Goal: Information Seeking & Learning: Learn about a topic

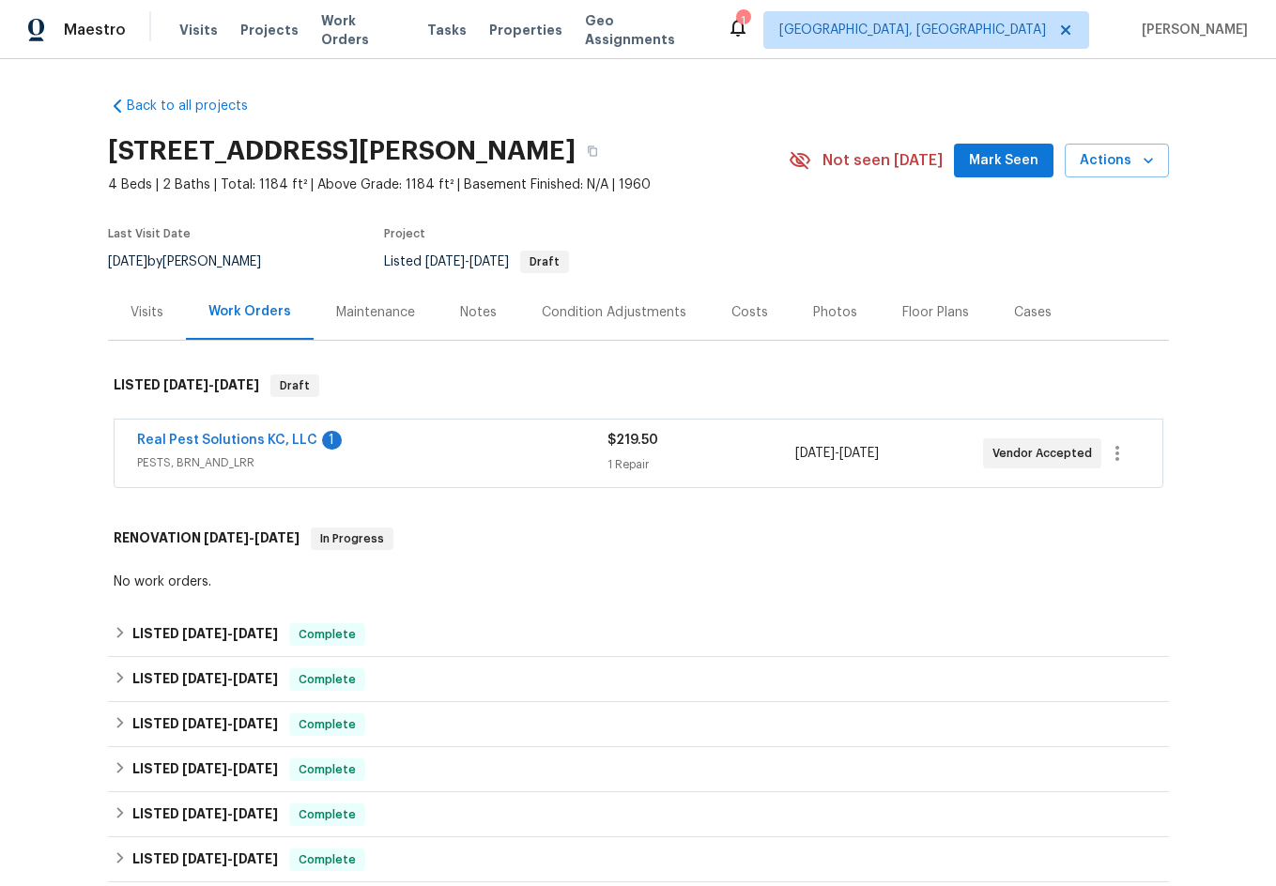
click at [444, 458] on span "PESTS, BRN_AND_LRR" at bounding box center [372, 462] width 470 height 19
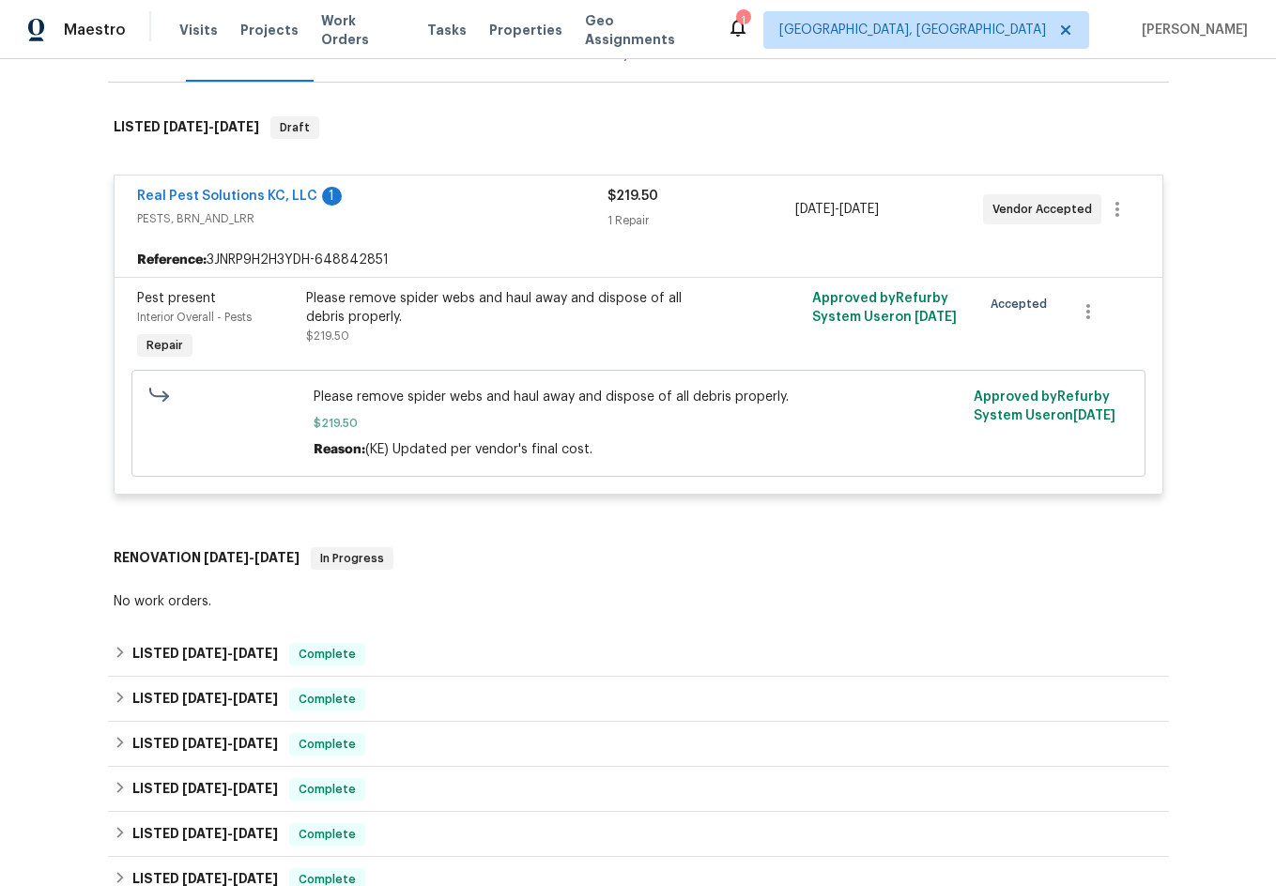
scroll to position [376, 0]
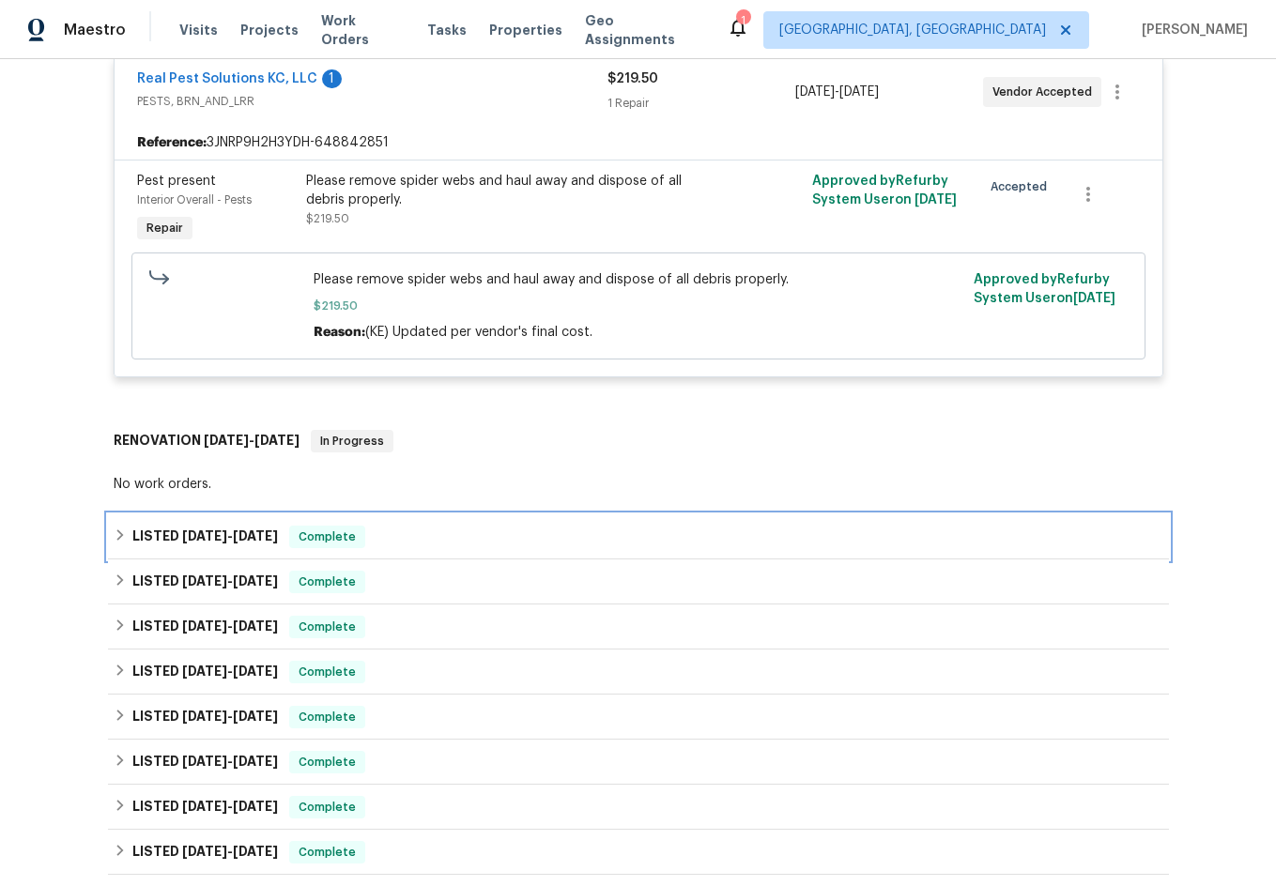
click at [433, 534] on div "LISTED [DATE] - [DATE] Complete" at bounding box center [639, 537] width 1050 height 23
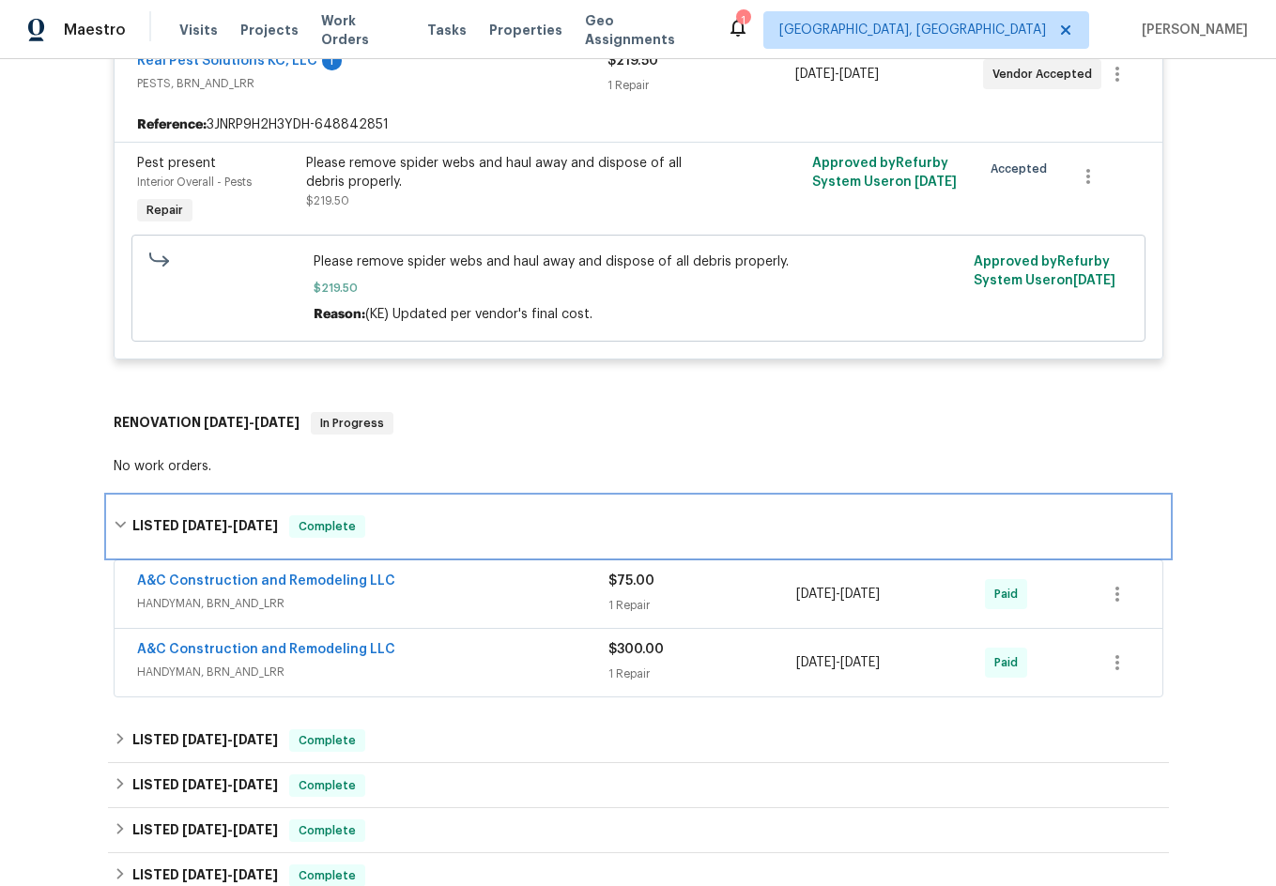
scroll to position [657, 0]
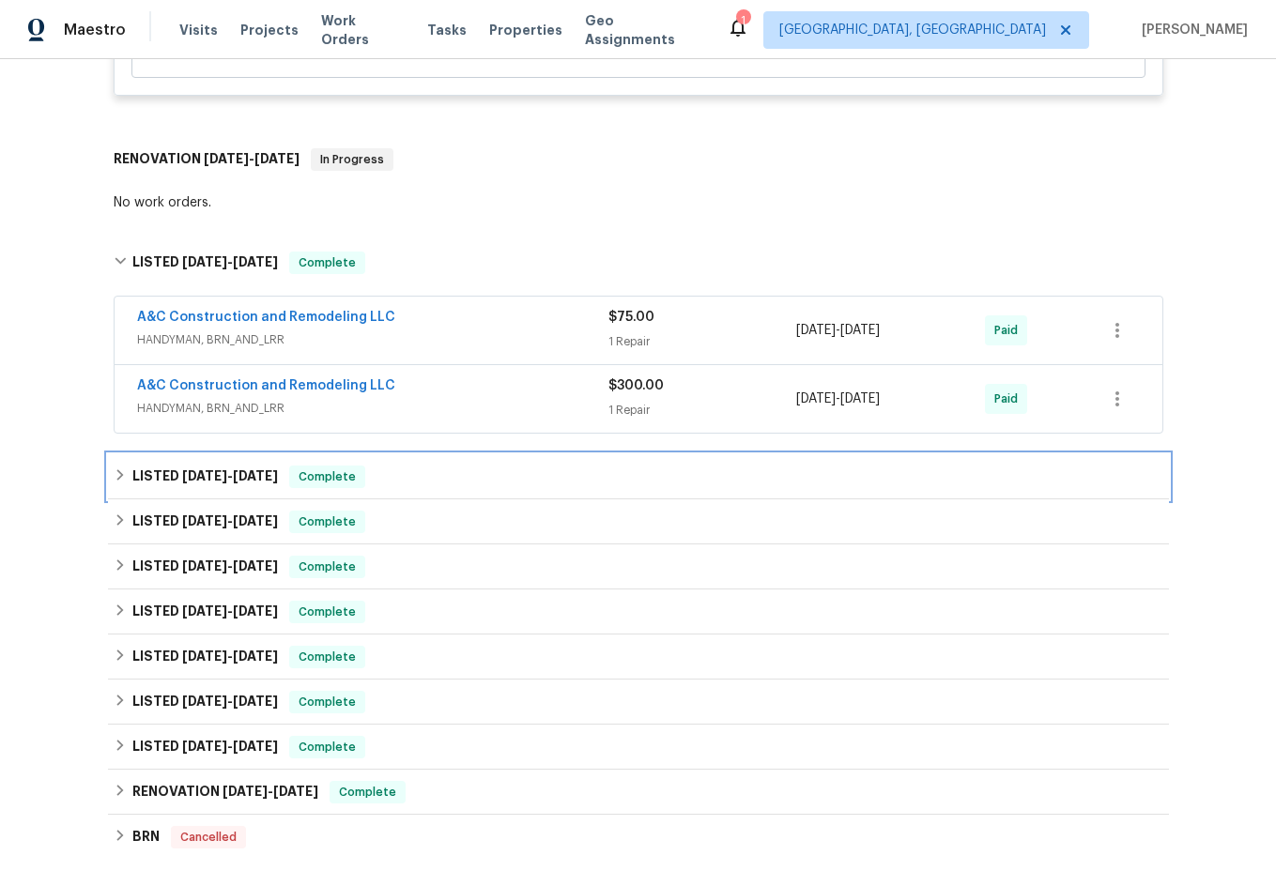
click at [452, 484] on div "LISTED [DATE] - [DATE] Complete" at bounding box center [639, 477] width 1050 height 23
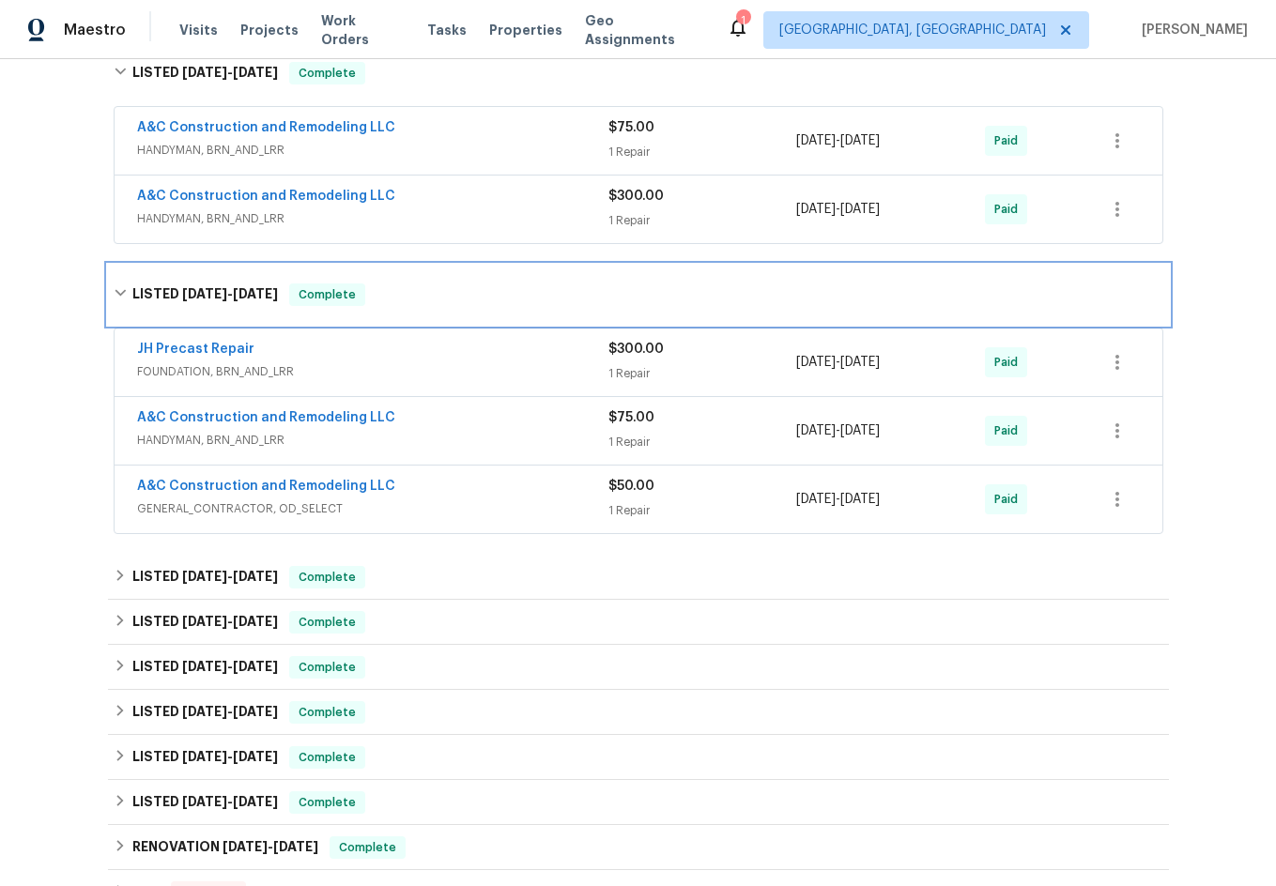
scroll to position [939, 0]
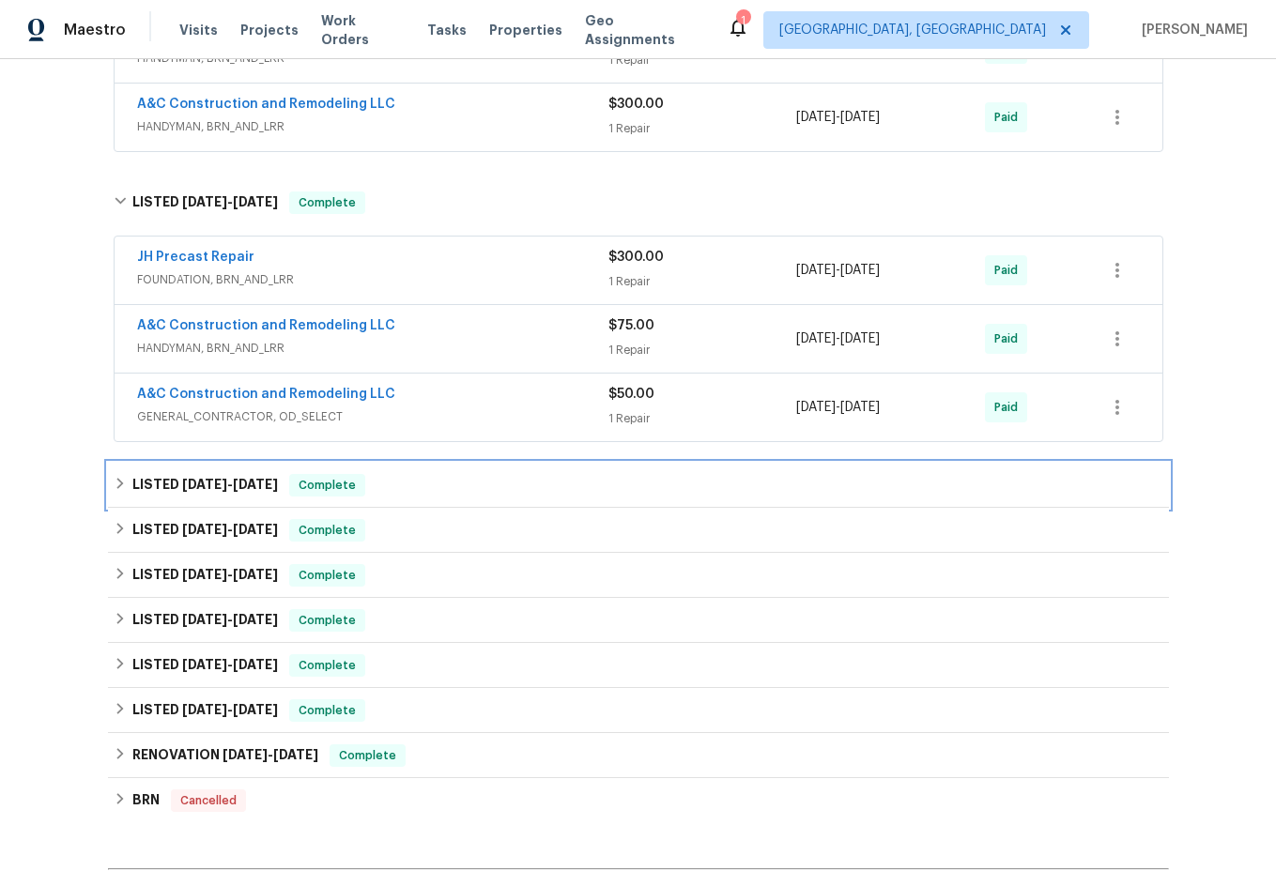
click at [195, 485] on span "[DATE]" at bounding box center [204, 484] width 45 height 13
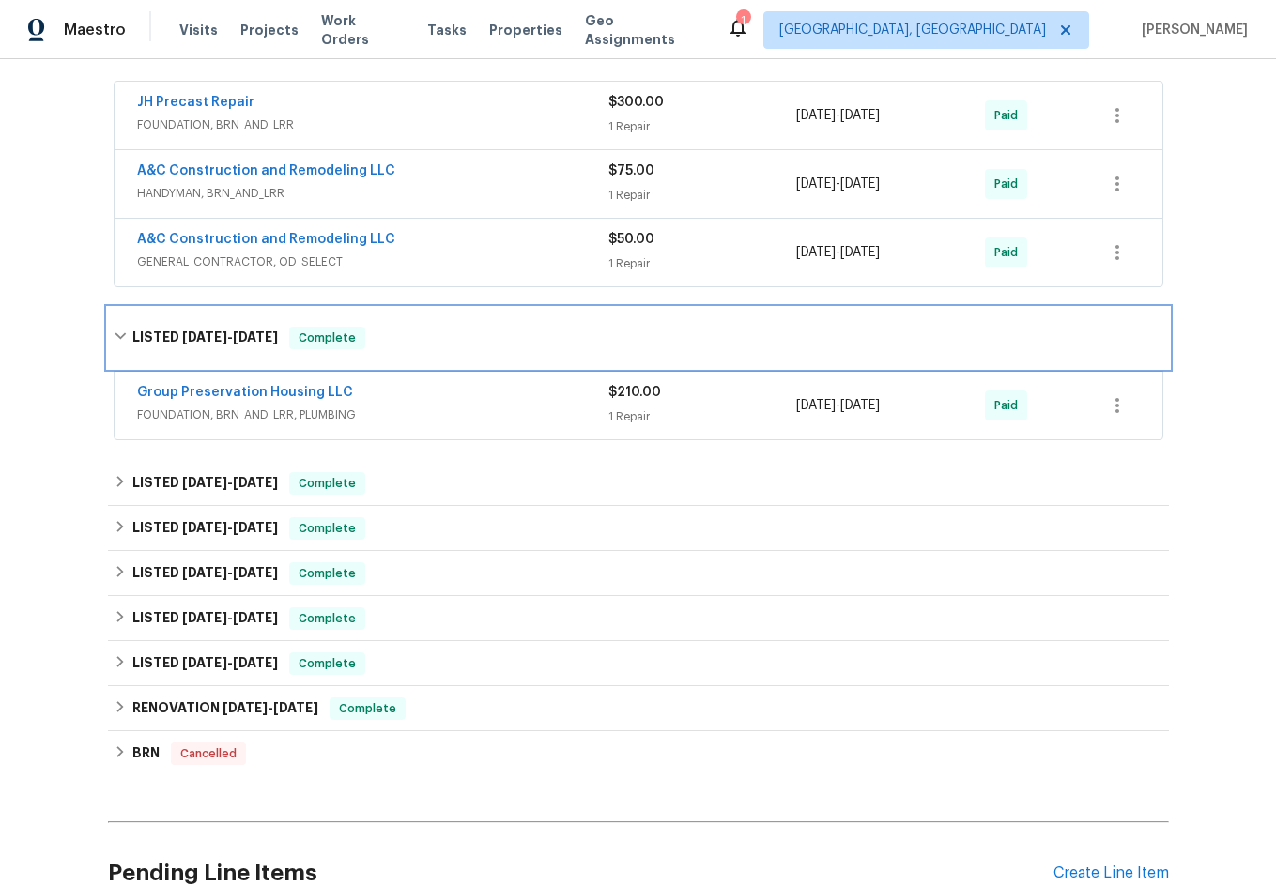
scroll to position [1127, 0]
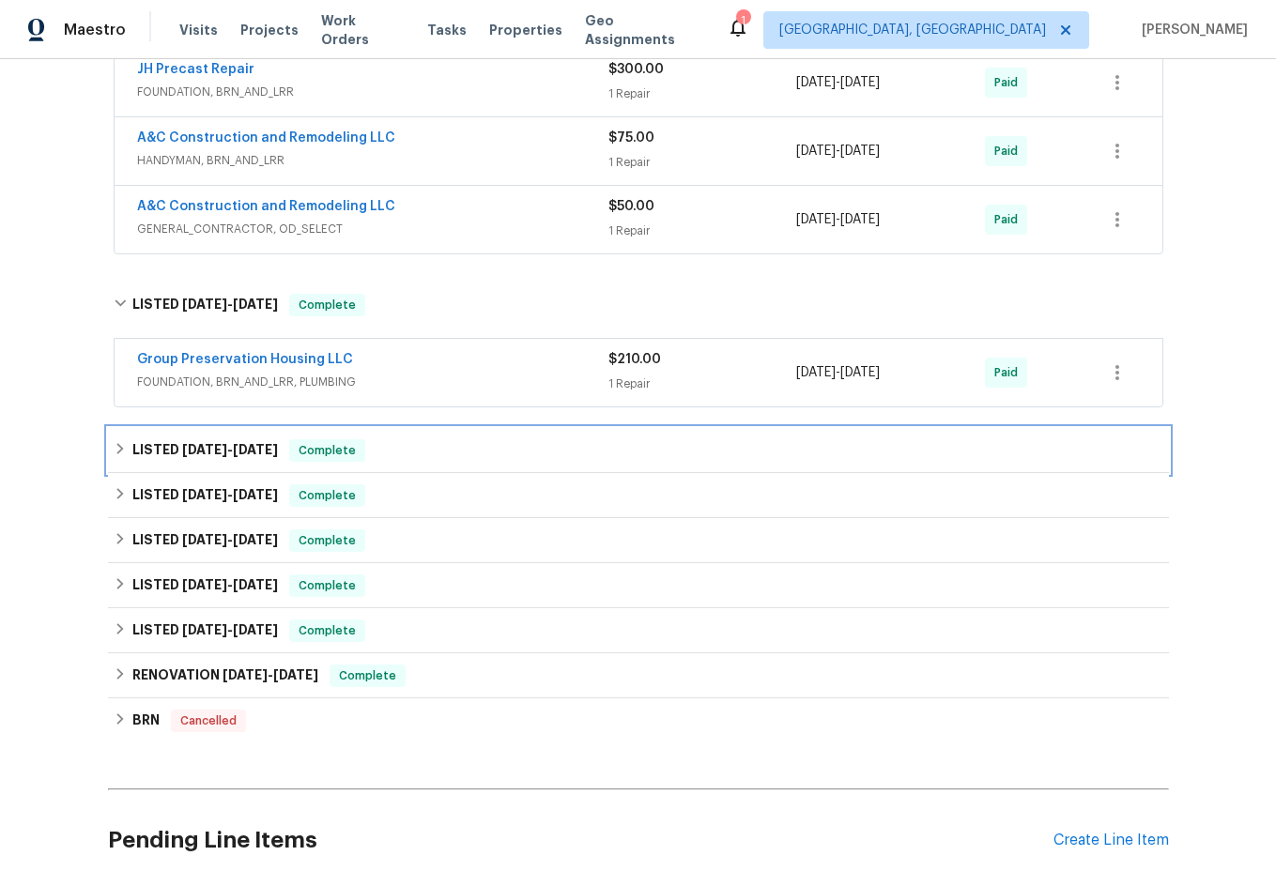
click at [182, 448] on span "[DATE]" at bounding box center [204, 449] width 45 height 13
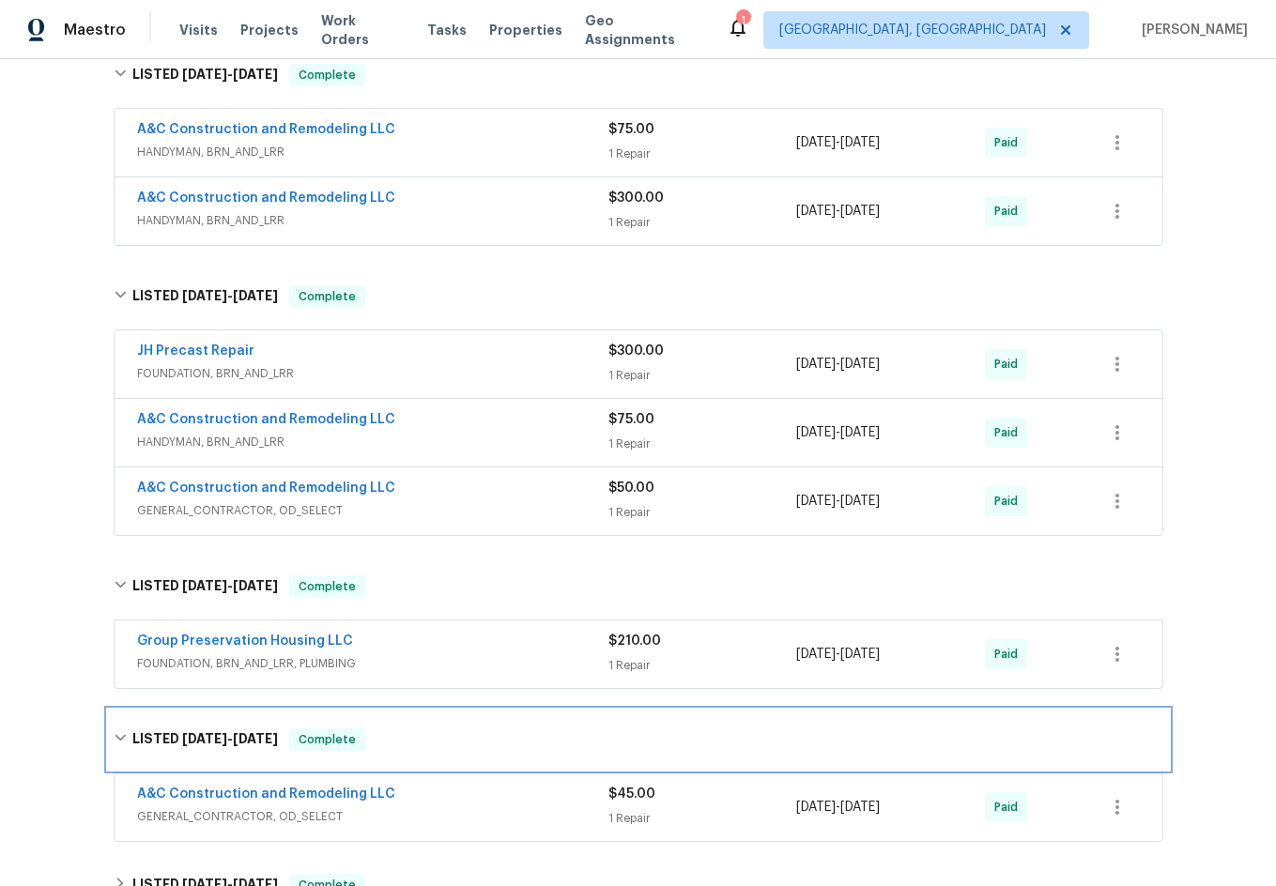
scroll to position [657, 0]
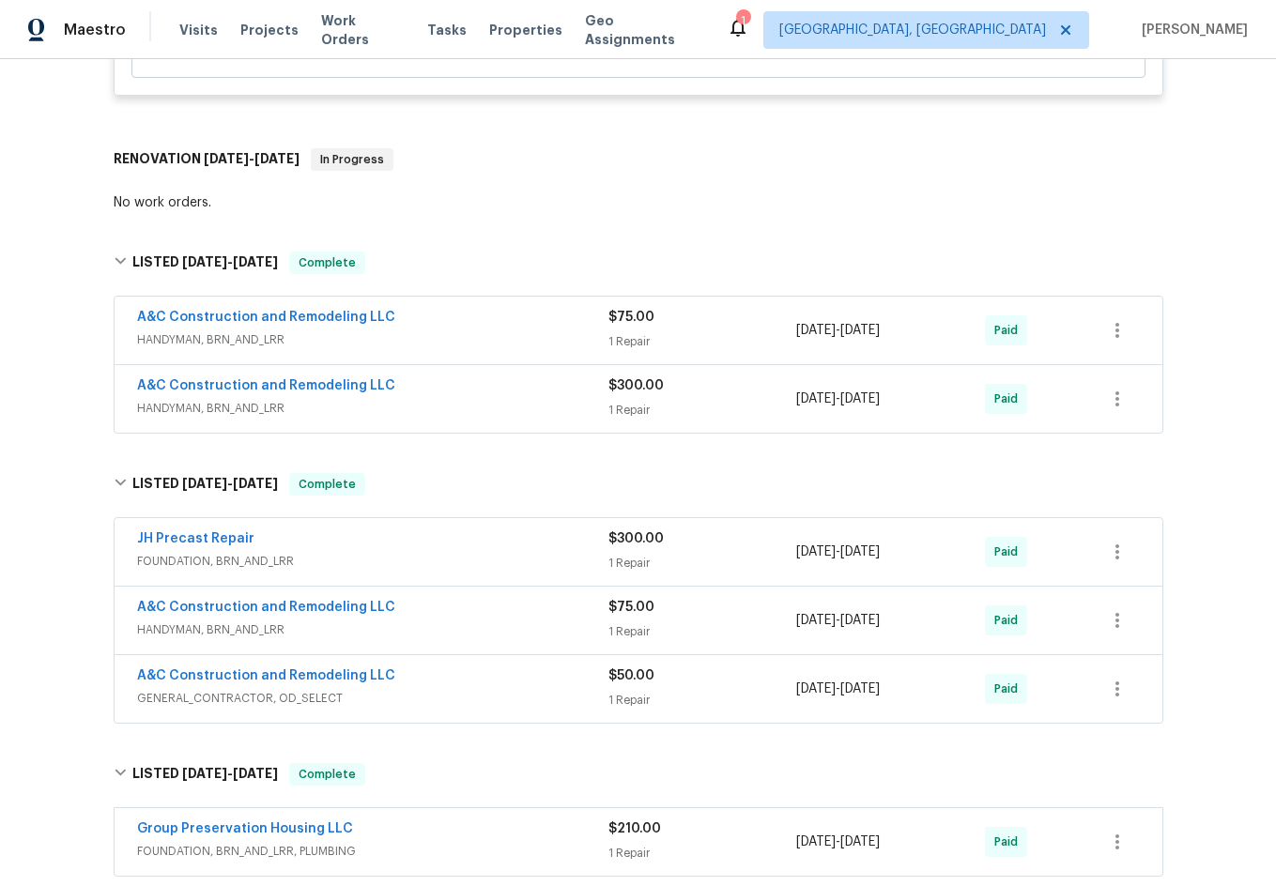
click at [454, 334] on span "HANDYMAN, BRN_AND_LRR" at bounding box center [372, 339] width 471 height 19
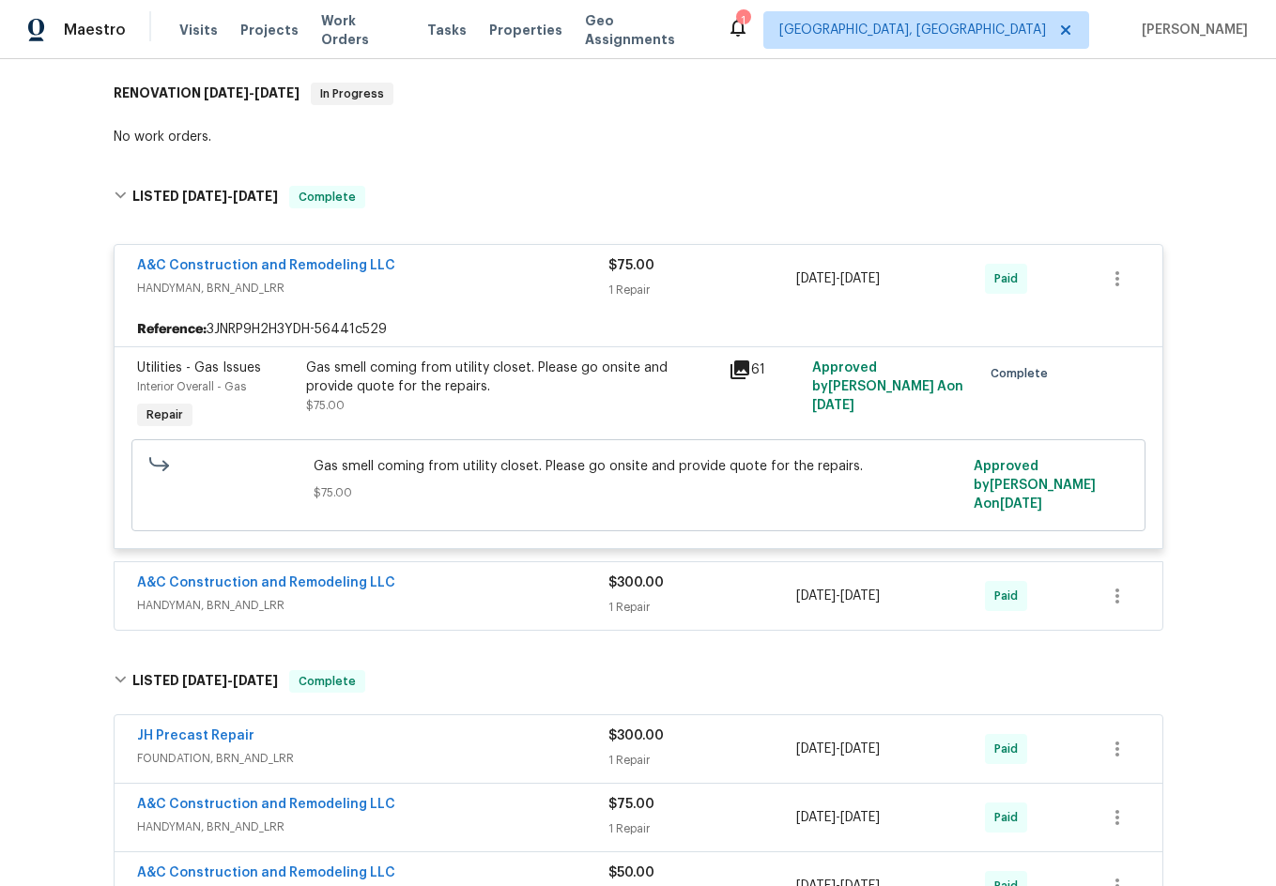
scroll to position [751, 0]
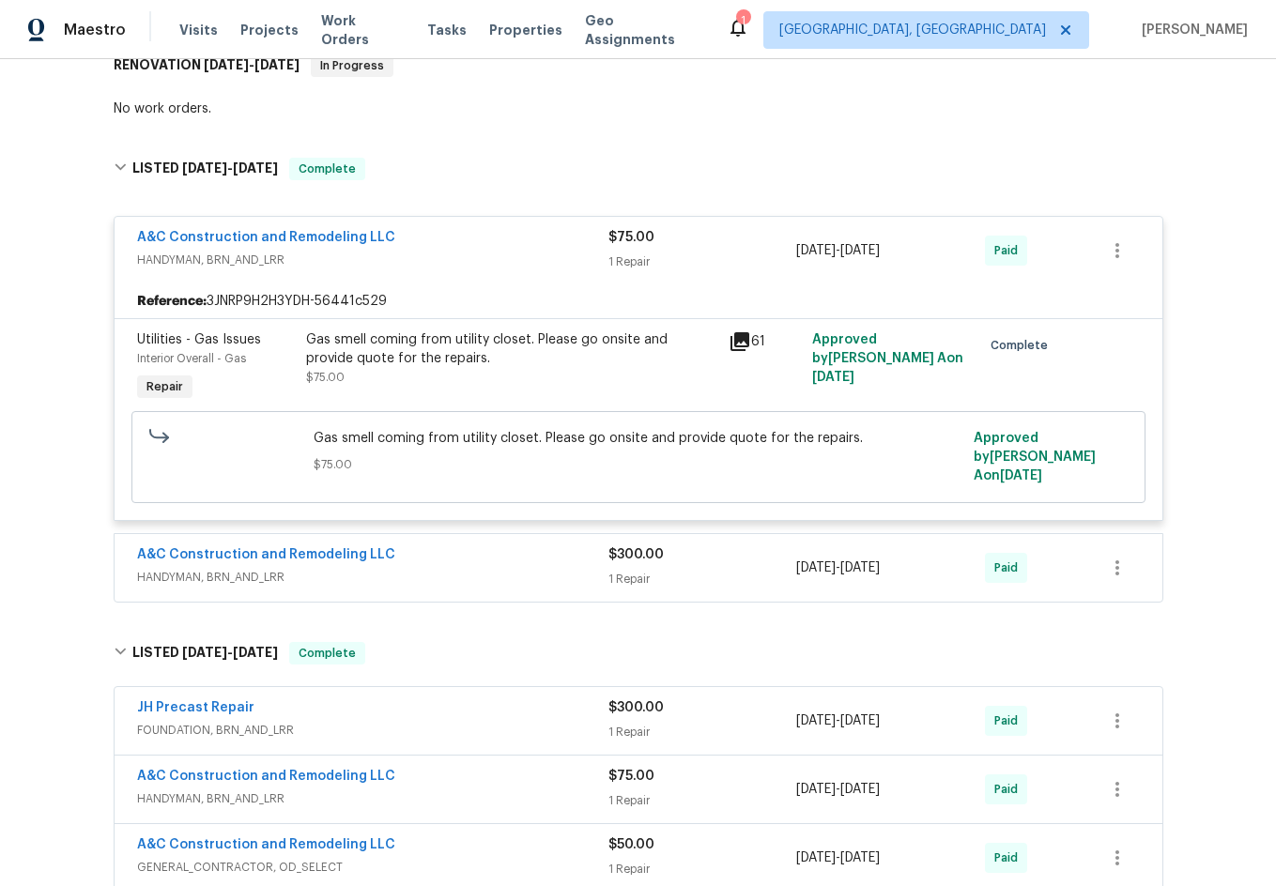
drag, startPoint x: 444, startPoint y: 560, endPoint x: 455, endPoint y: 565, distance: 12.6
click at [446, 568] on span "HANDYMAN, BRN_AND_LRR" at bounding box center [372, 577] width 471 height 19
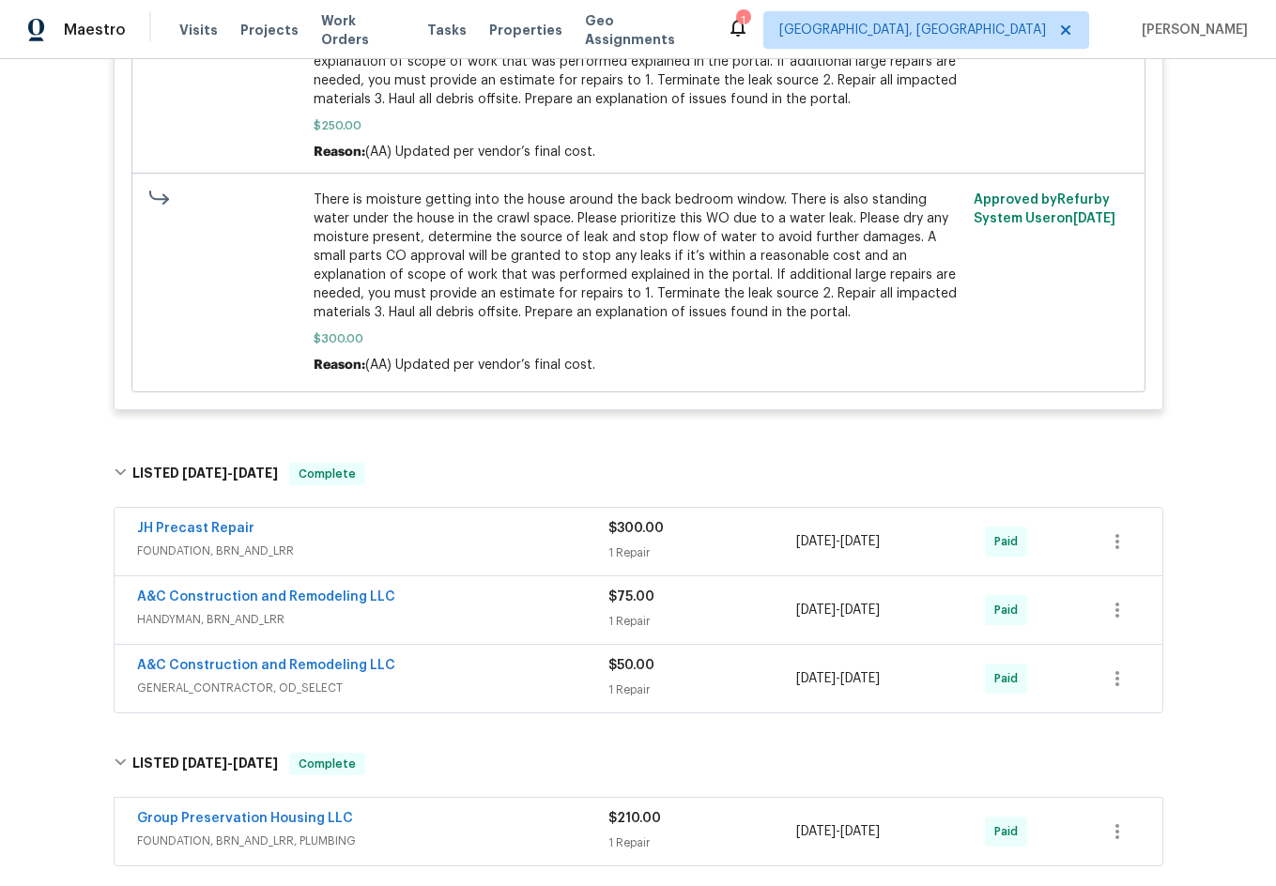
scroll to position [1690, 0]
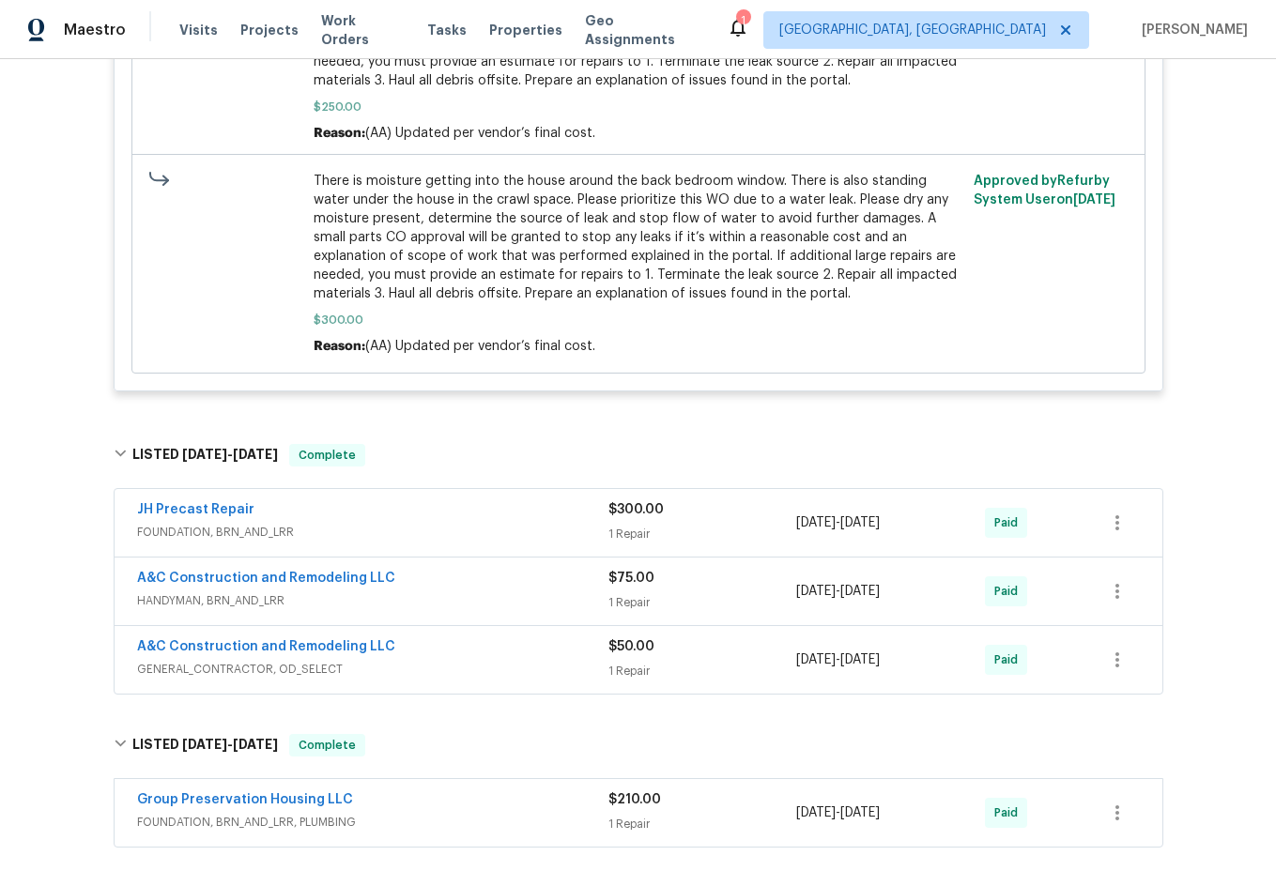
click at [443, 571] on div "A&C Construction and Remodeling LLC" at bounding box center [372, 580] width 471 height 23
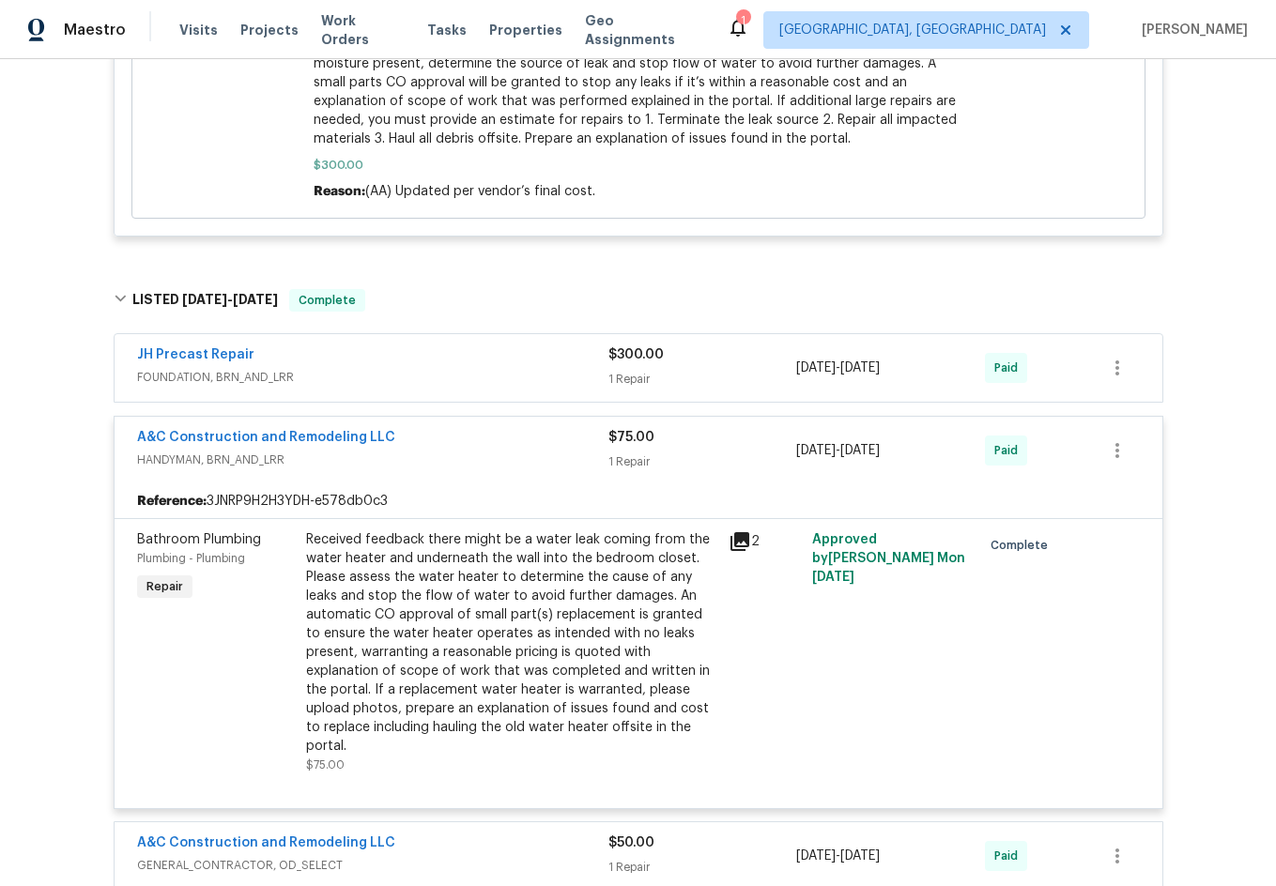
scroll to position [1878, 0]
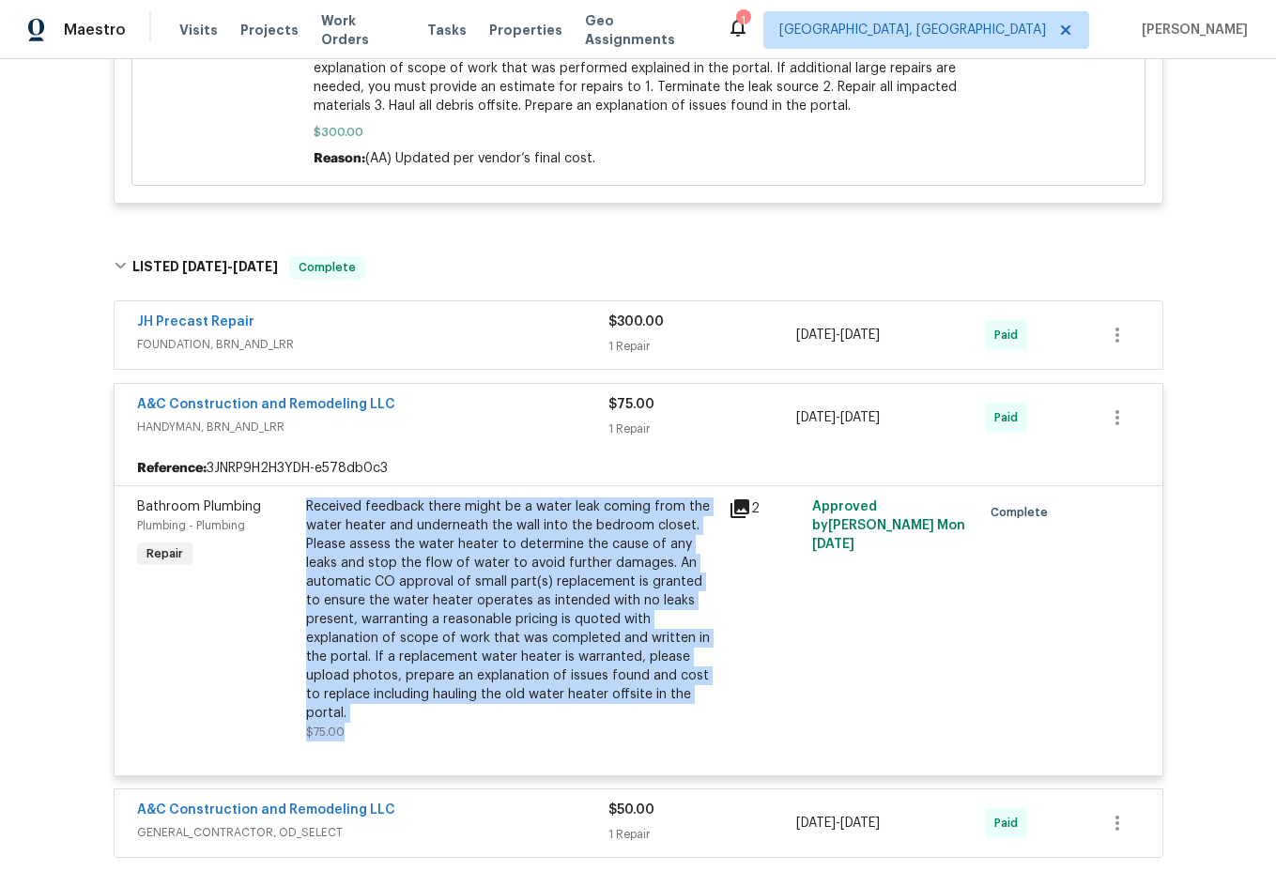
drag, startPoint x: 295, startPoint y: 494, endPoint x: 696, endPoint y: 692, distance: 447.2
click at [696, 692] on div "Received feedback there might be a water leak coming from the water heater and …" at bounding box center [511, 619] width 422 height 255
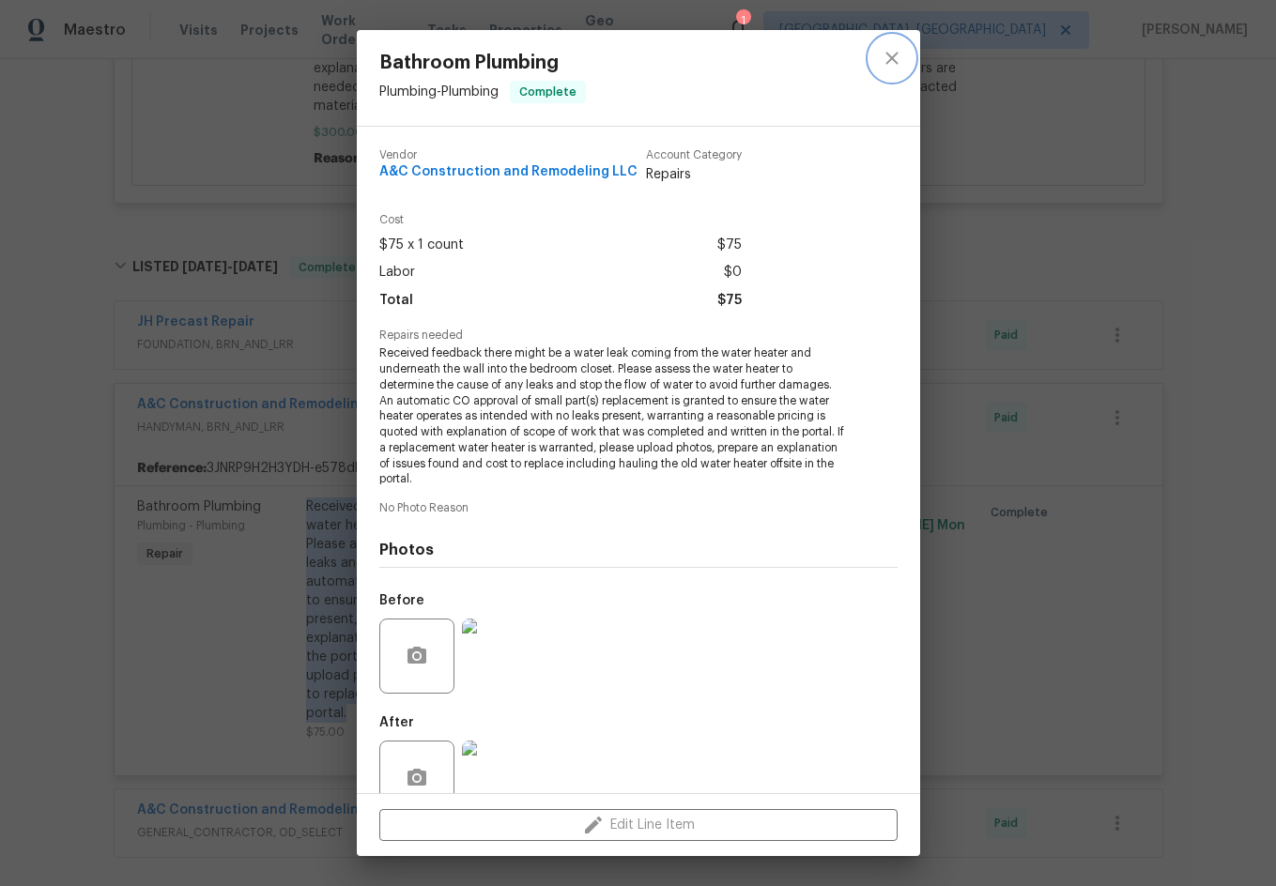
click at [898, 54] on icon "close" at bounding box center [892, 58] width 23 height 23
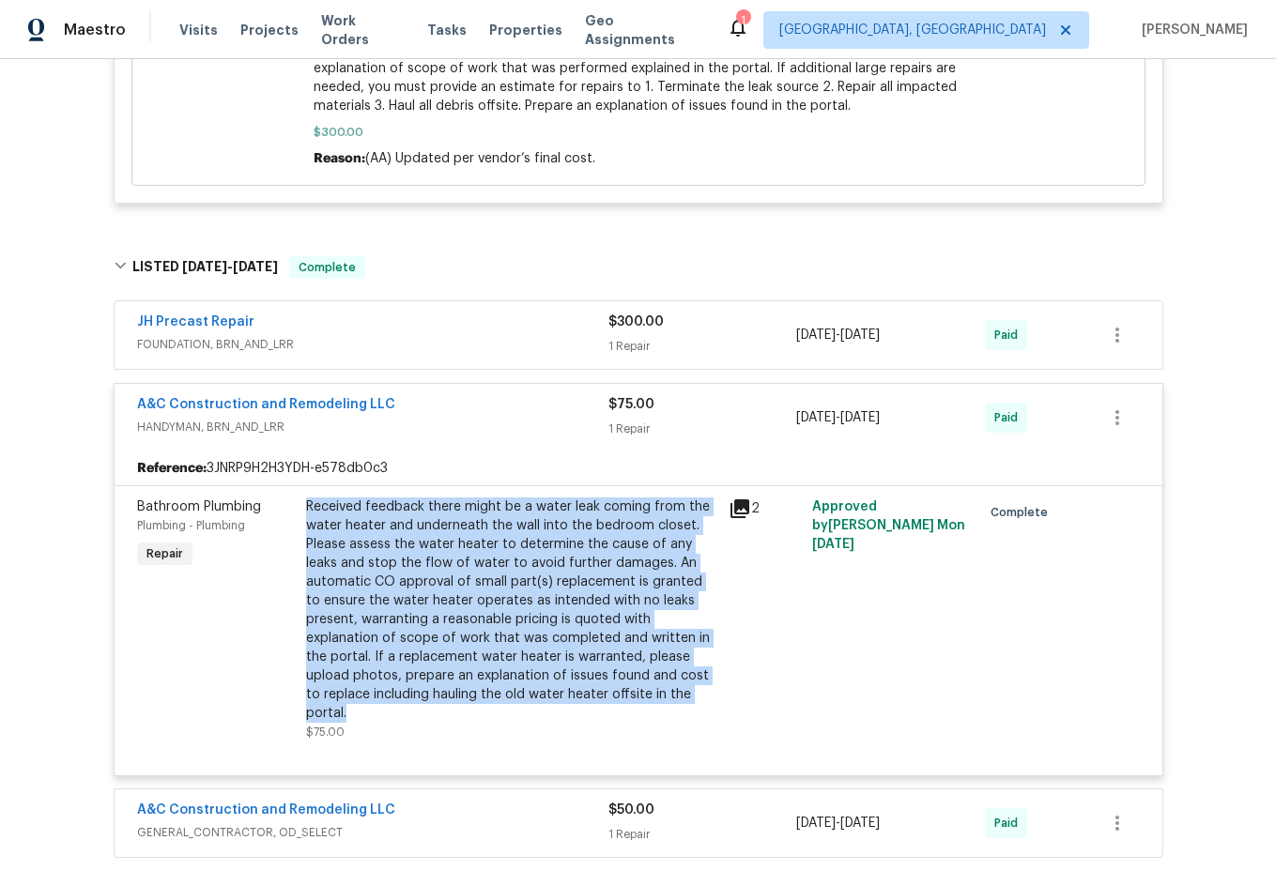
click at [735, 499] on icon at bounding box center [739, 508] width 19 height 19
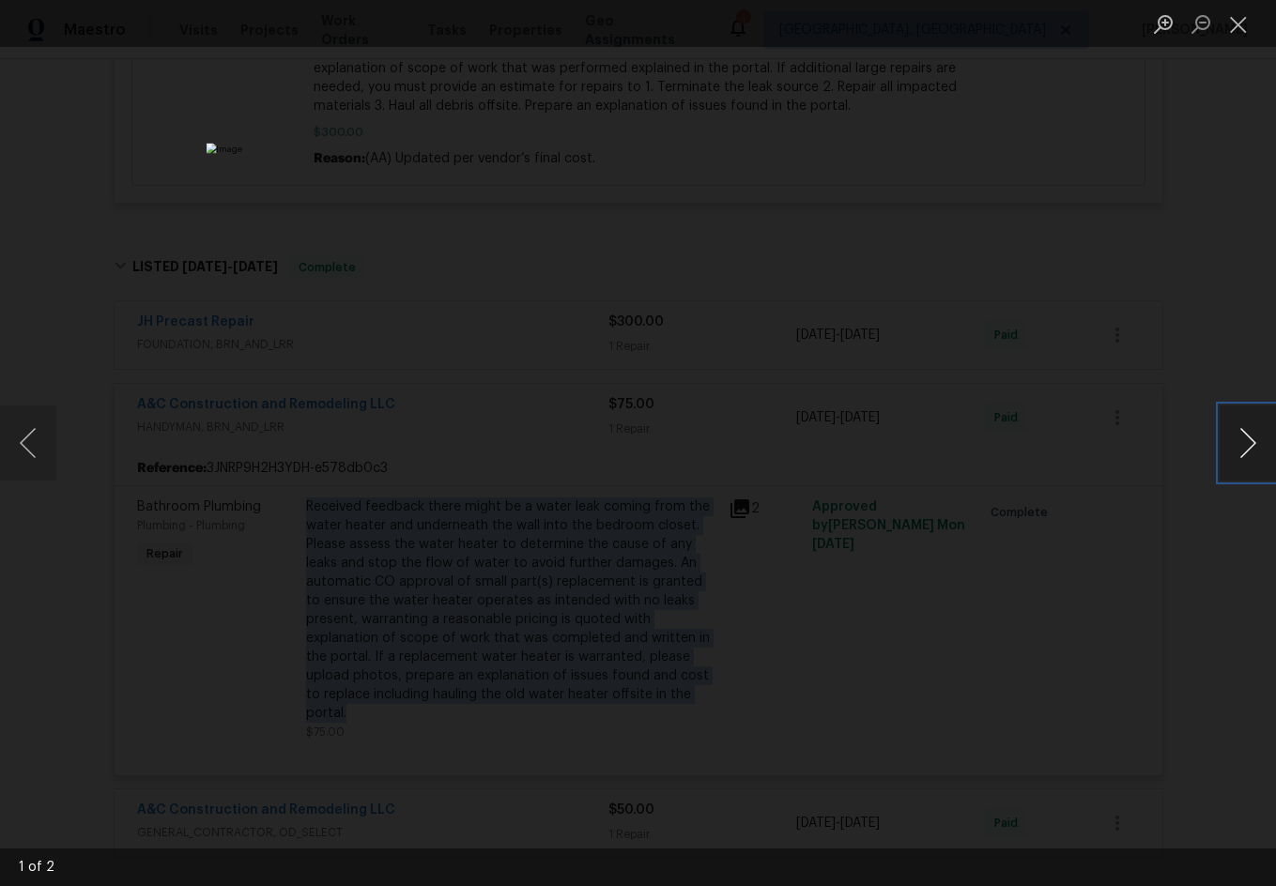
click at [1229, 435] on button "Next image" at bounding box center [1248, 443] width 56 height 75
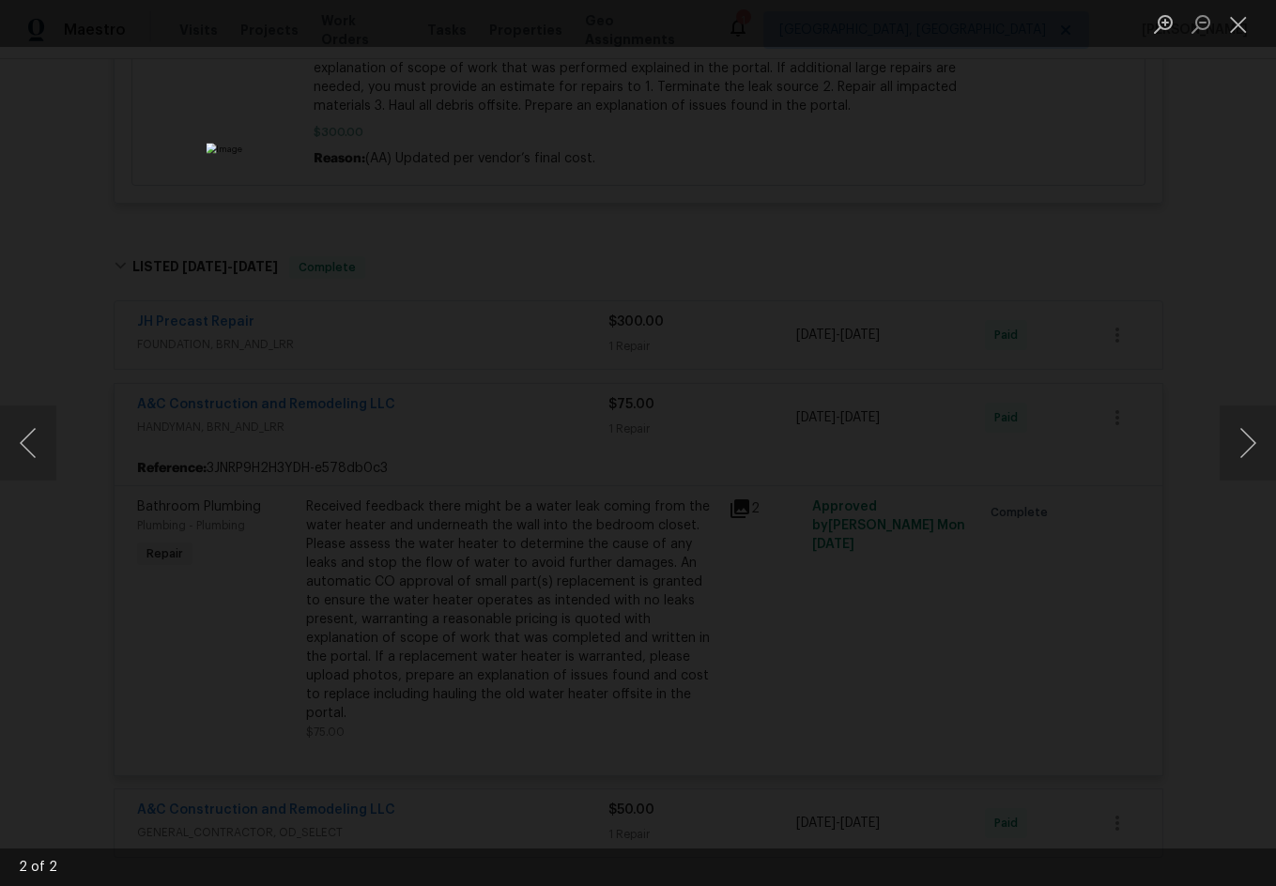
click at [1207, 432] on div "Lightbox" at bounding box center [638, 443] width 1276 height 886
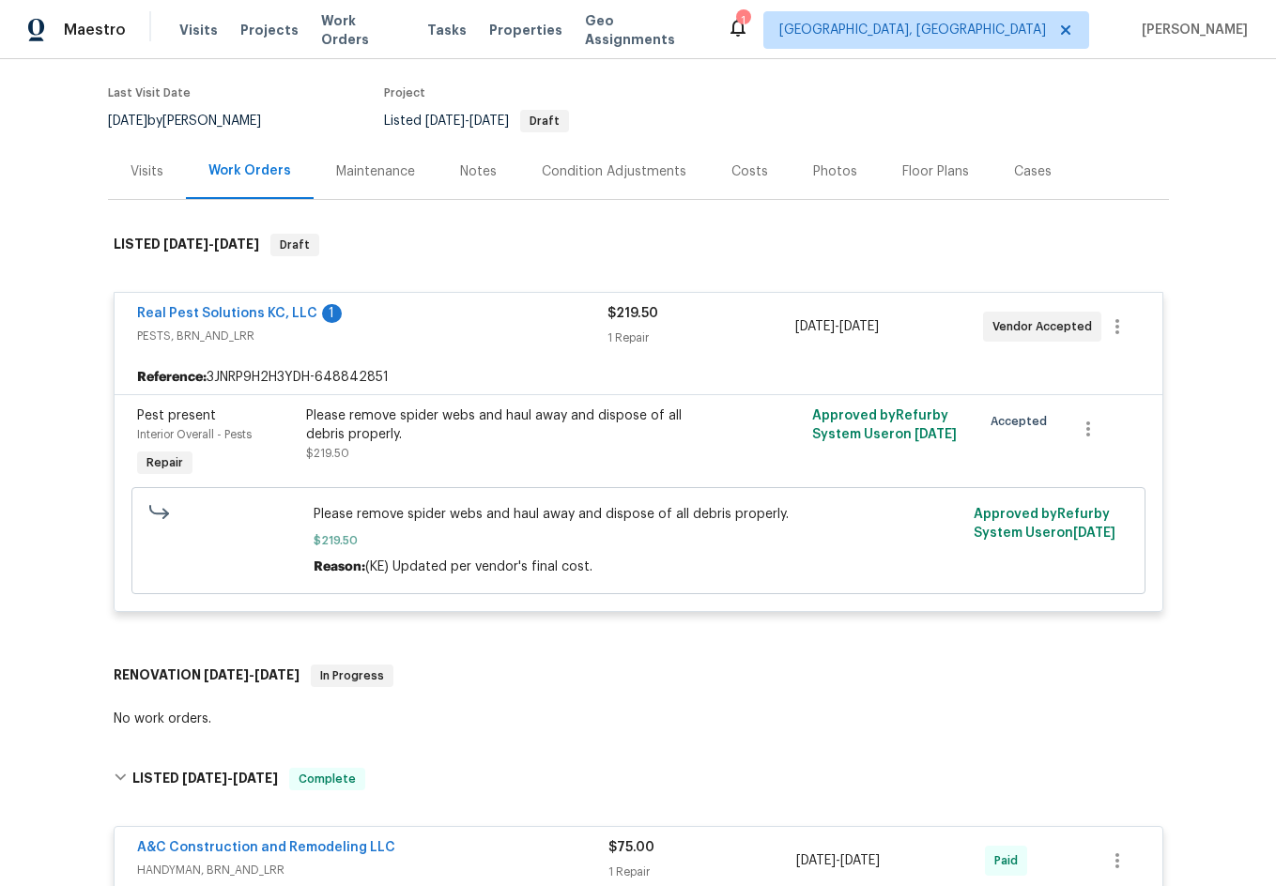
scroll to position [0, 0]
